Goal: Task Accomplishment & Management: Use online tool/utility

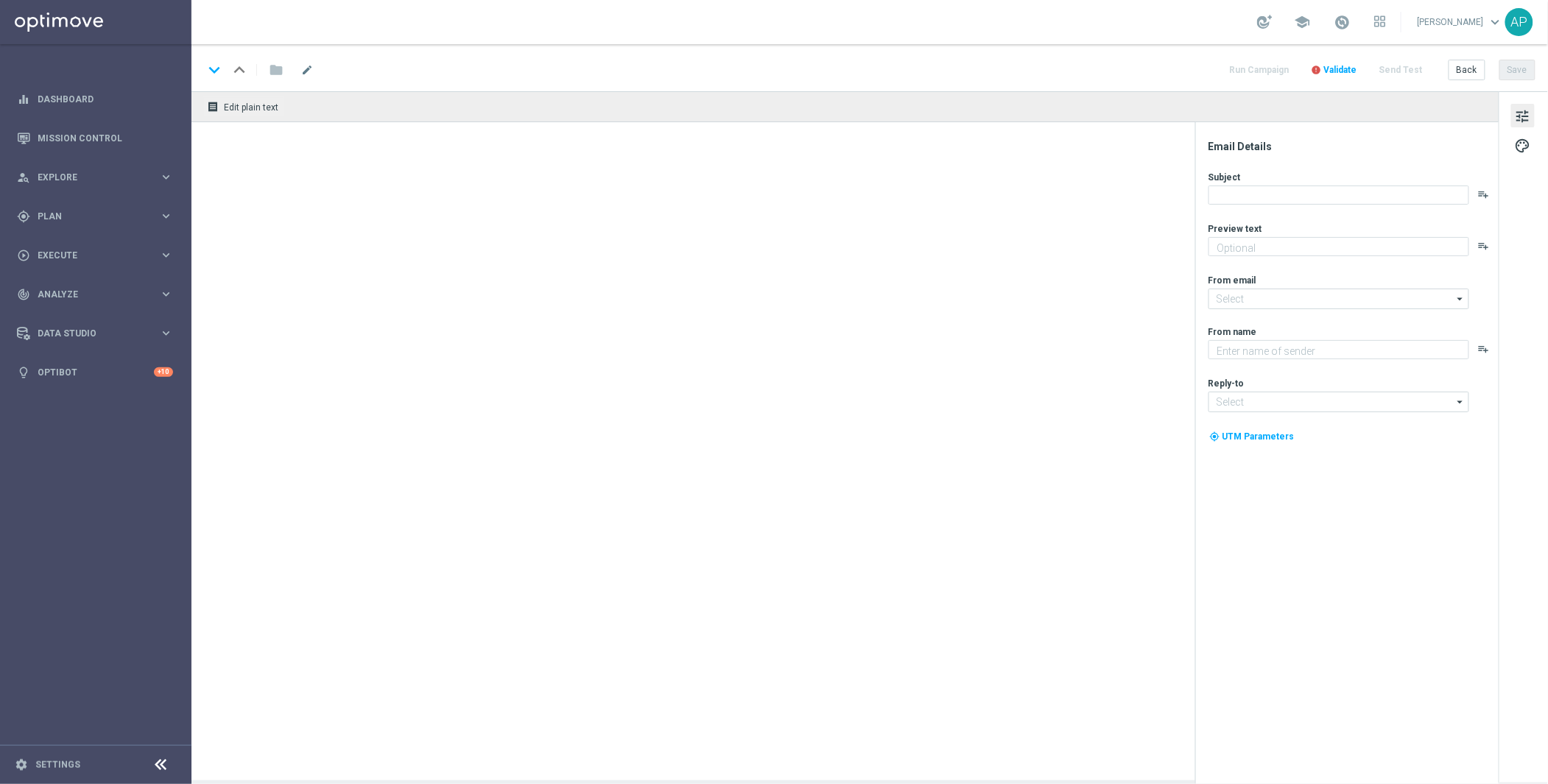
type textarea "Step up the oche - your free spin awaits!"
type textarea "KenoGO"
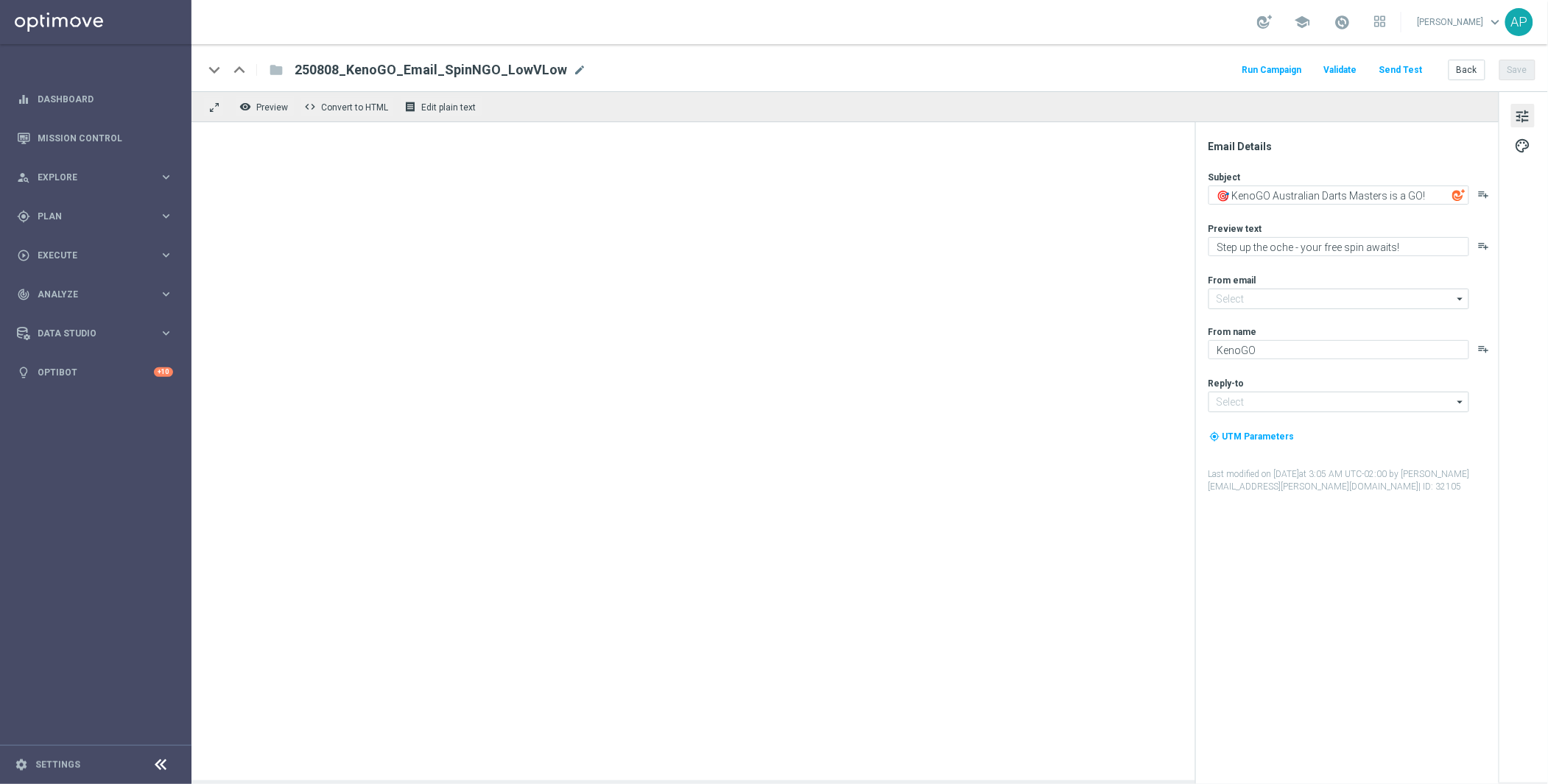
type input "[EMAIL_ADDRESS][DOMAIN_NAME]"
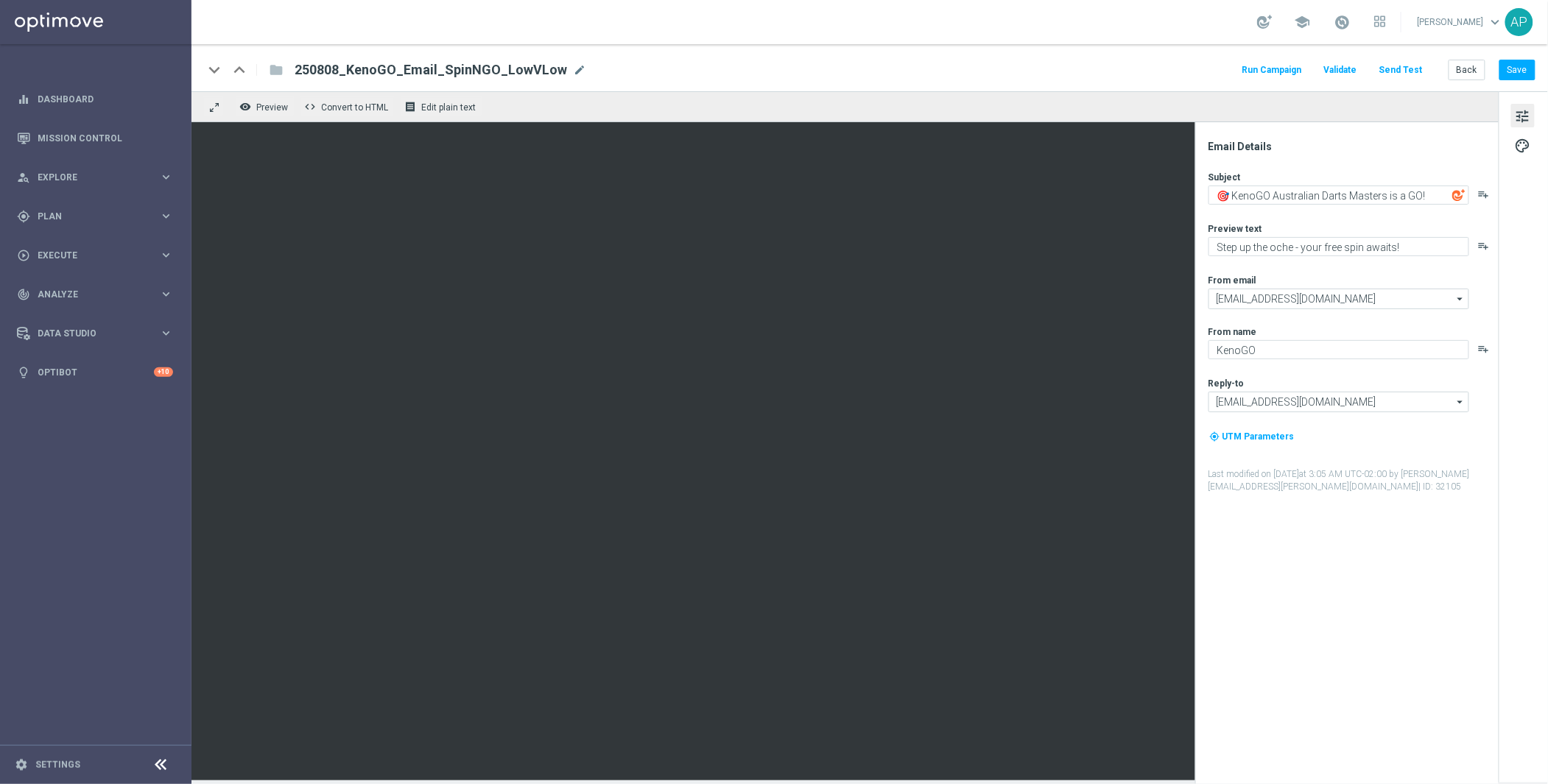
click at [1520, 115] on span "tune" at bounding box center [1523, 116] width 17 height 19
click at [1523, 142] on span "palette" at bounding box center [1523, 145] width 17 height 19
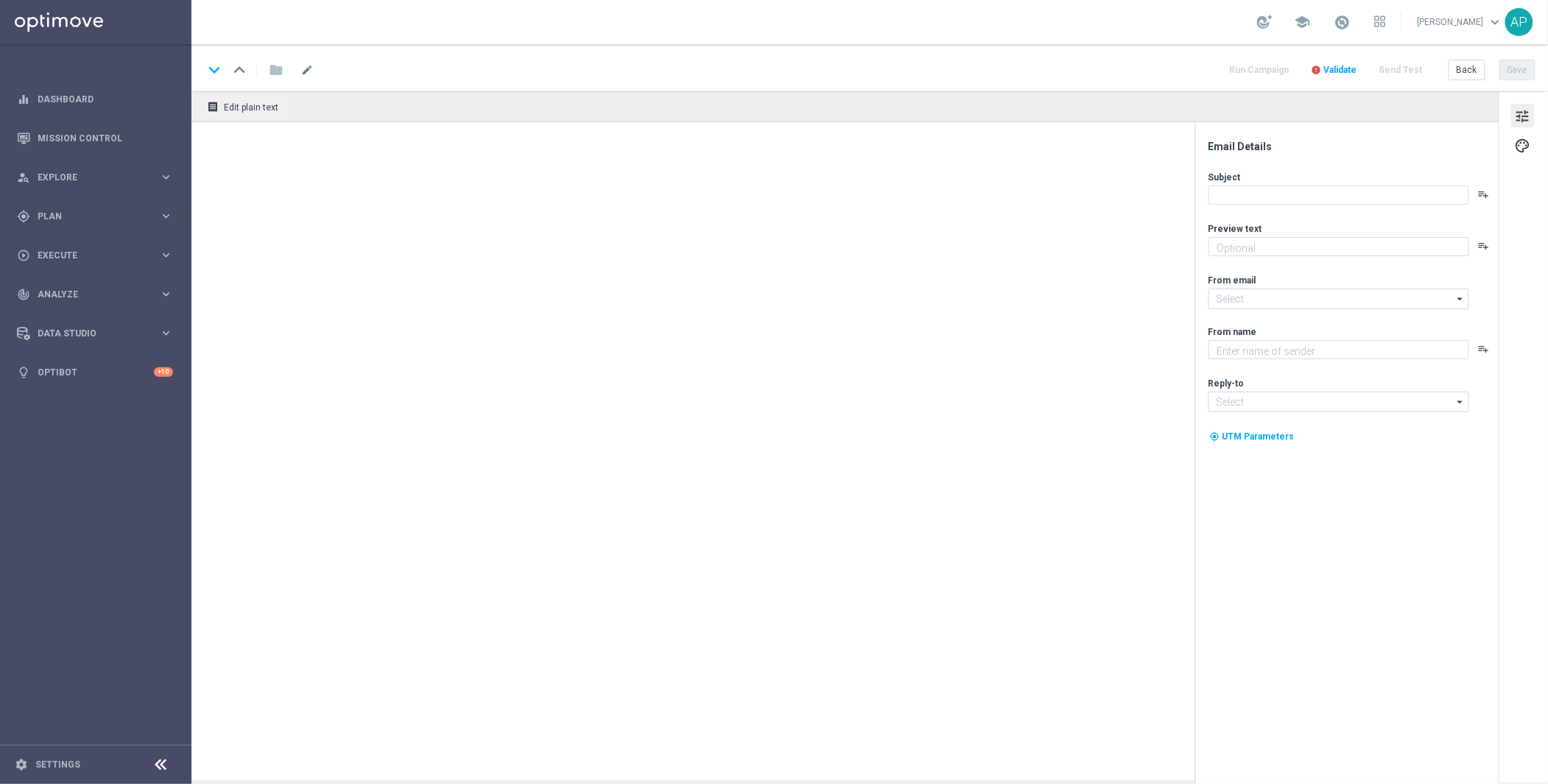
type textarea "Give it a whirl and see what's yours!"
type input "[EMAIL_ADDRESS][DOMAIN_NAME]"
type textarea "KenoGO"
type input "[EMAIL_ADDRESS][DOMAIN_NAME]"
type textarea "Give it a whirl and see what's yours!"
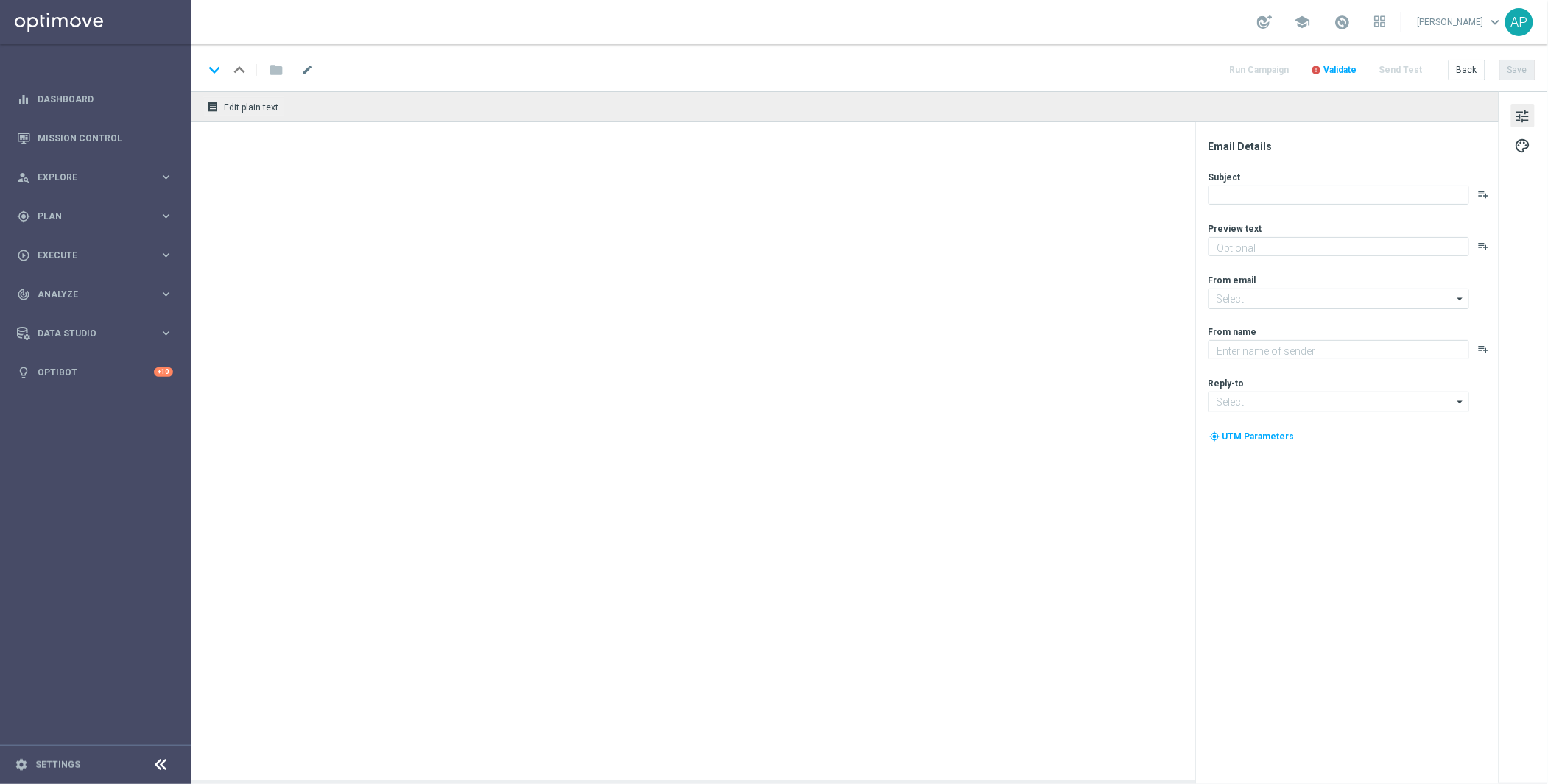
type textarea "KenoGO"
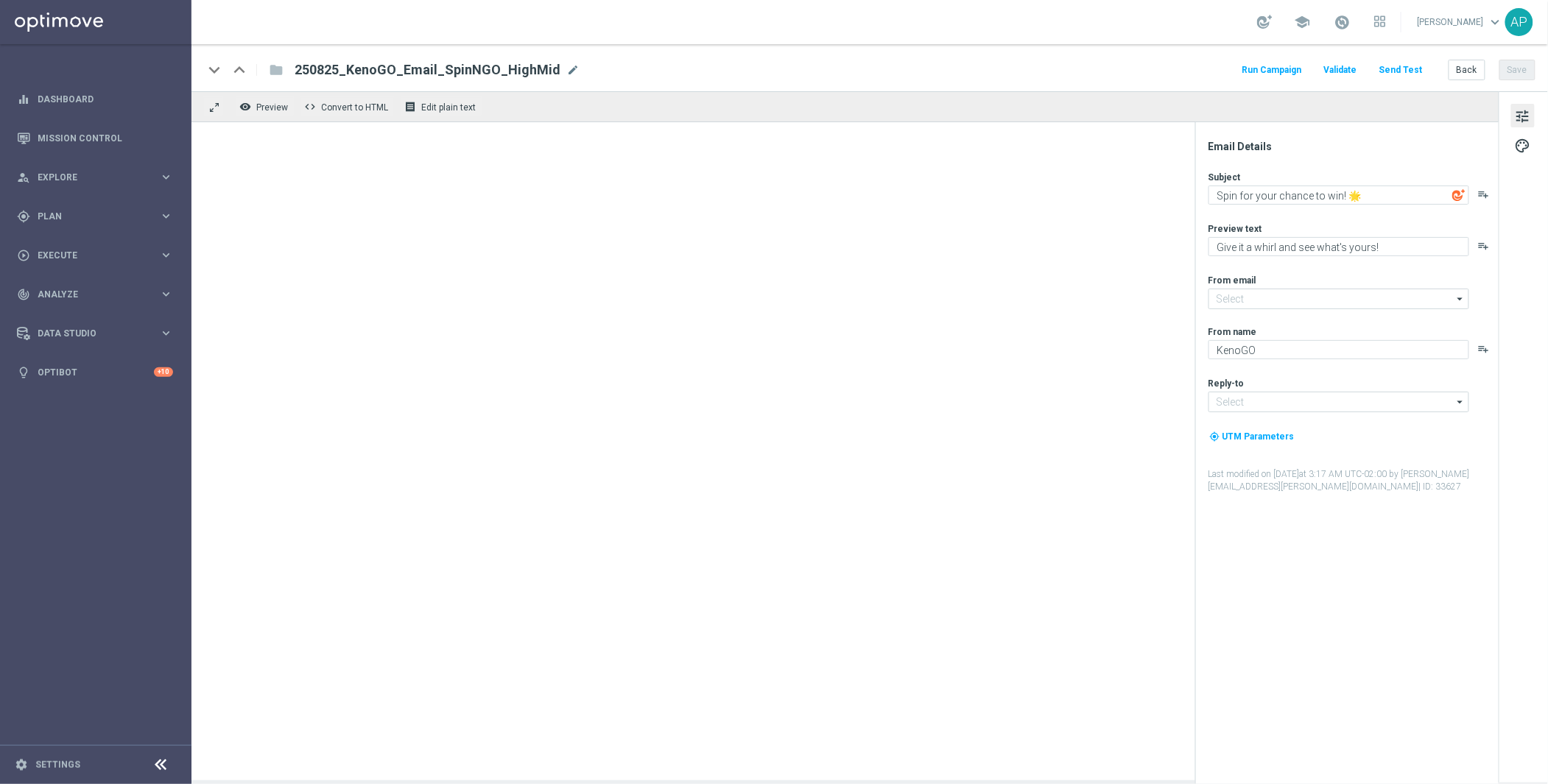
type input "[EMAIL_ADDRESS][DOMAIN_NAME]"
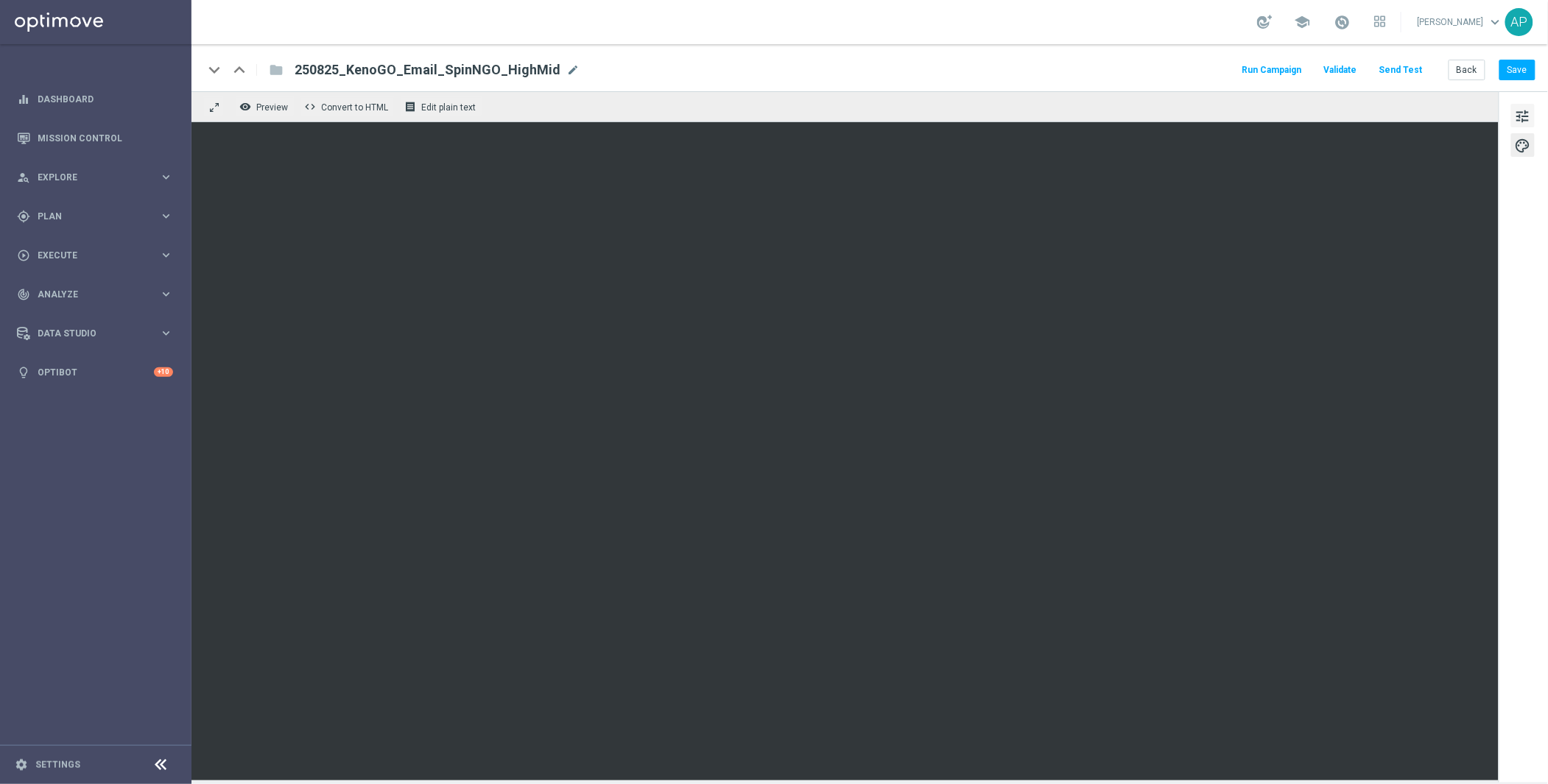
click at [1516, 109] on span "tune" at bounding box center [1523, 116] width 17 height 19
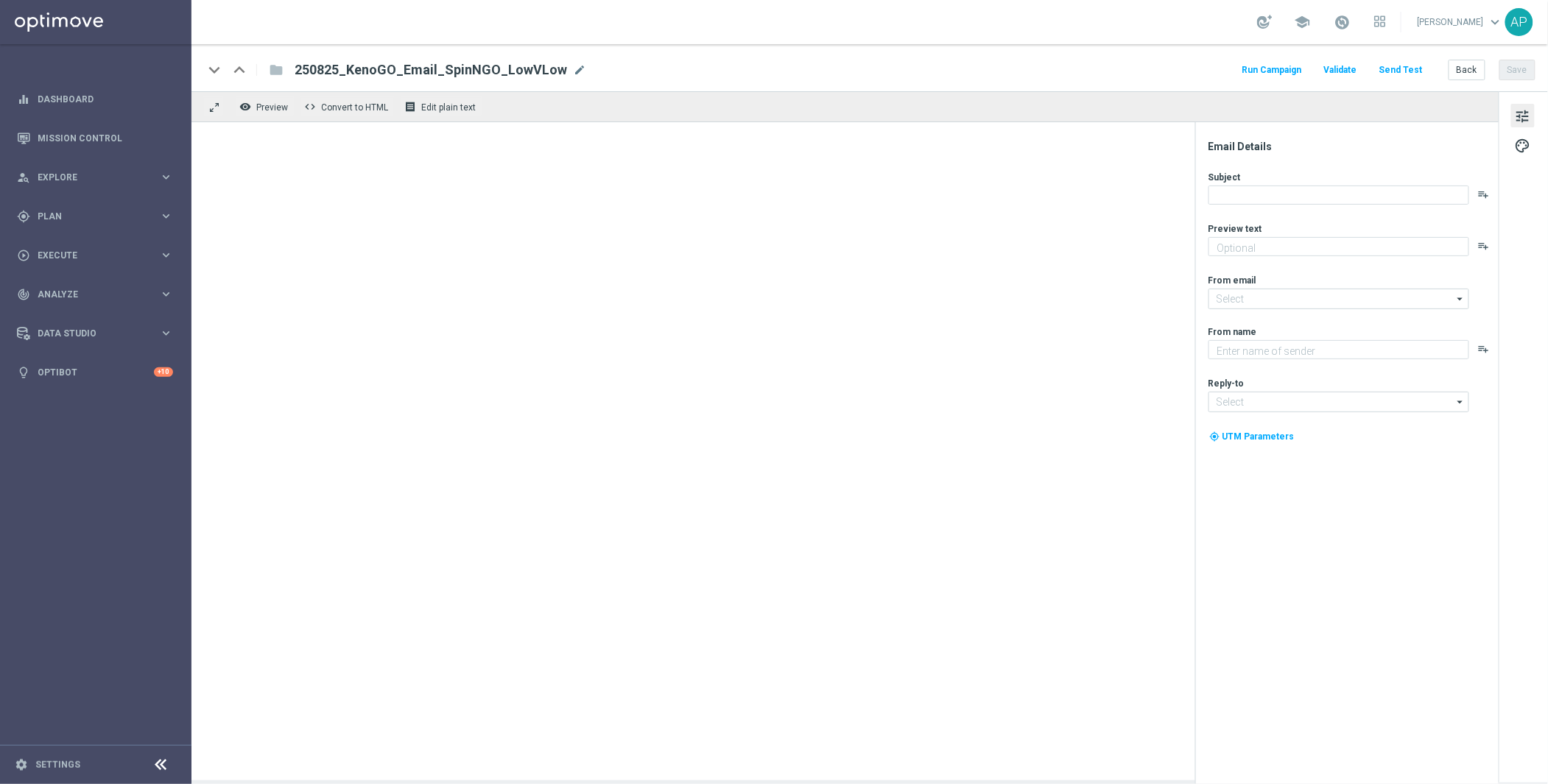
type textarea "Give it a whirl and see what's yours!"
type input "[EMAIL_ADDRESS][DOMAIN_NAME]"
type textarea "KenoGO"
type input "[EMAIL_ADDRESS][DOMAIN_NAME]"
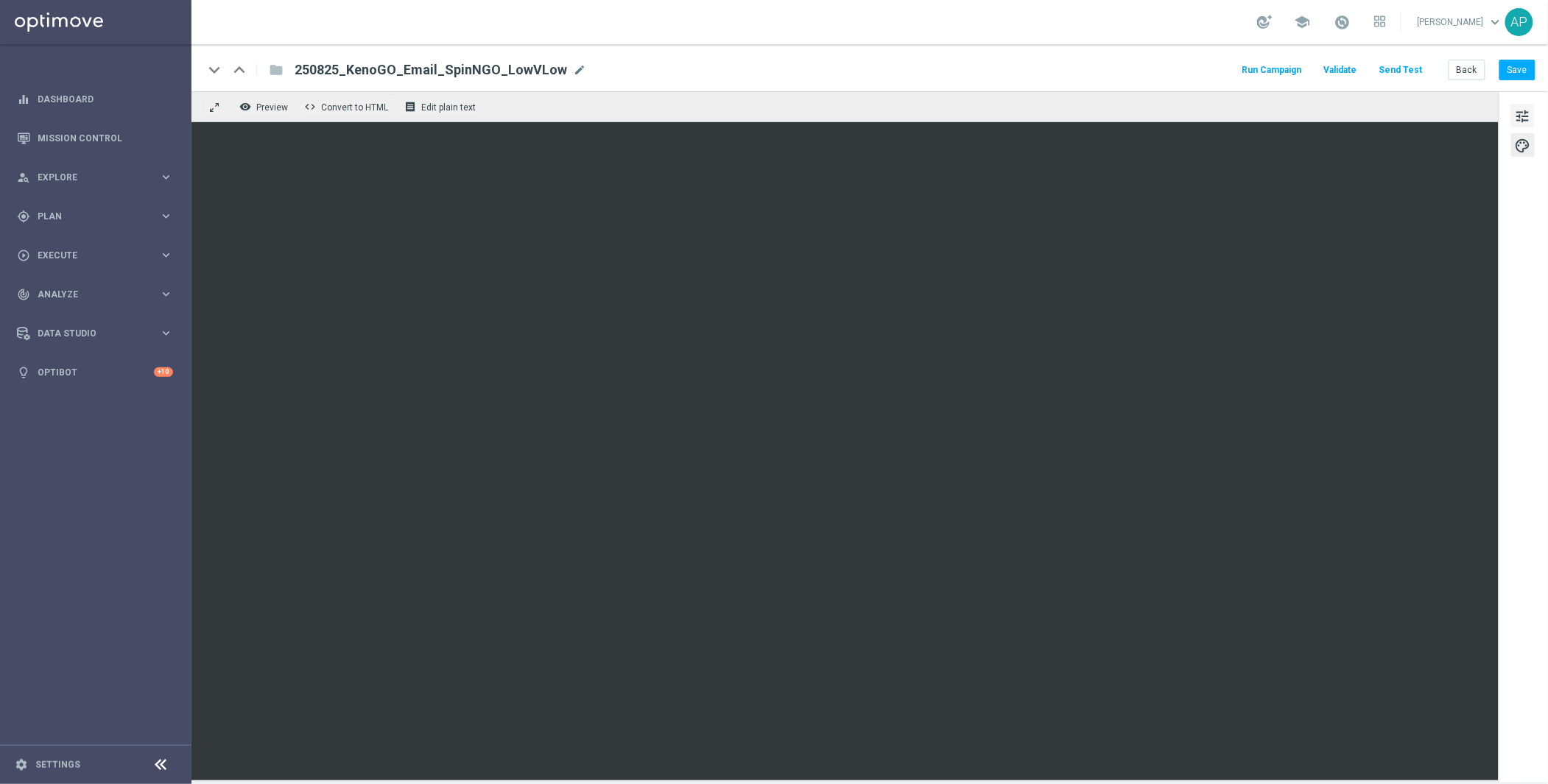
click at [1528, 123] on span "tune" at bounding box center [1523, 116] width 17 height 19
